Goal: Information Seeking & Learning: Understand process/instructions

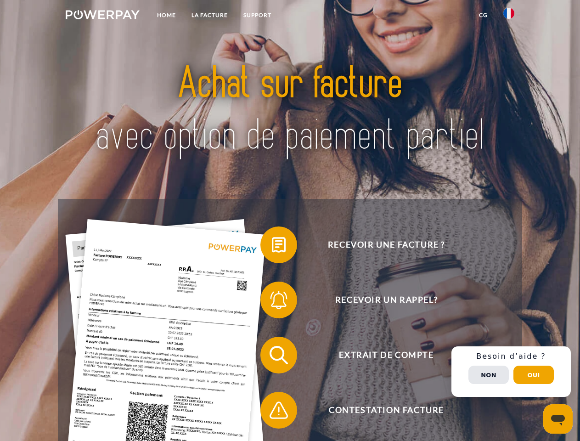
click at [102, 16] on img at bounding box center [103, 14] width 74 height 9
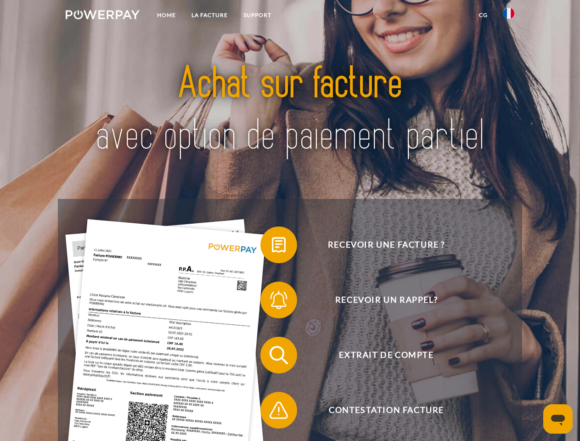
click at [509, 16] on img at bounding box center [508, 13] width 11 height 11
click at [483, 15] on link "CG" at bounding box center [483, 15] width 24 height 17
click at [272, 247] on span at bounding box center [265, 245] width 46 height 46
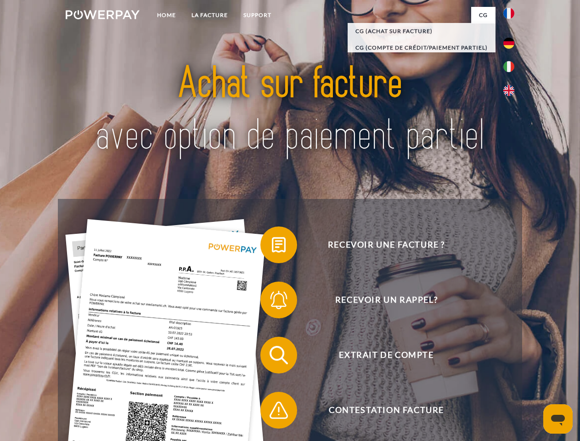
click at [272, 302] on div "Recevoir une facture ? Recevoir un rappel? Extrait de compte retour" at bounding box center [290, 382] width 464 height 367
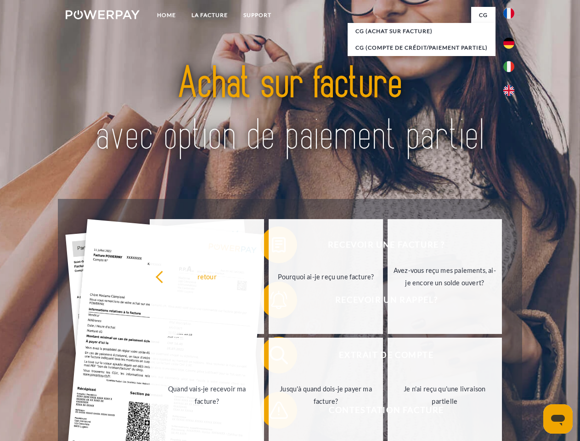
click at [272, 357] on link "Jusqu'à quand dois-je payer ma facture?" at bounding box center [326, 395] width 114 height 115
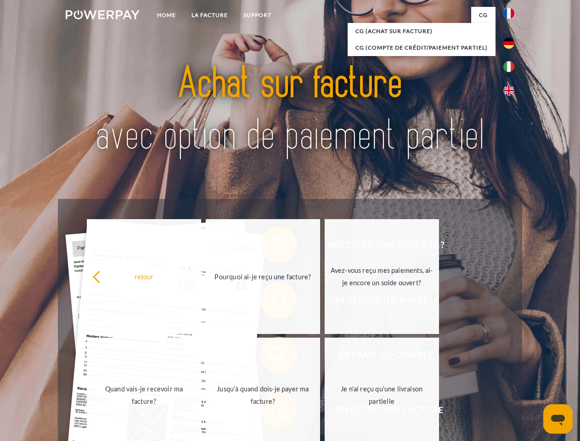
click at [272, 412] on span at bounding box center [265, 410] width 46 height 46
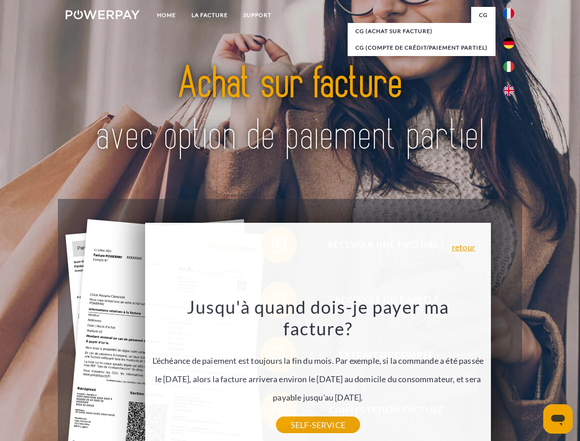
click at [511, 372] on div "Recevoir une facture ? Recevoir un rappel? Extrait de compte retour" at bounding box center [290, 382] width 464 height 367
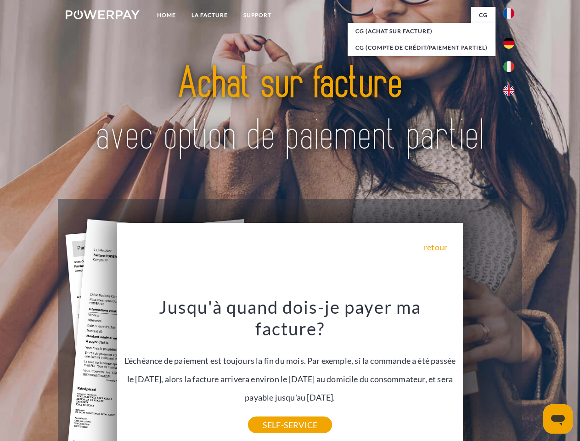
click at [489, 373] on span "Extrait de compte" at bounding box center [386, 355] width 225 height 37
click at [534, 375] on header "Home LA FACTURE Support" at bounding box center [290, 317] width 580 height 634
